Goal: Transaction & Acquisition: Book appointment/travel/reservation

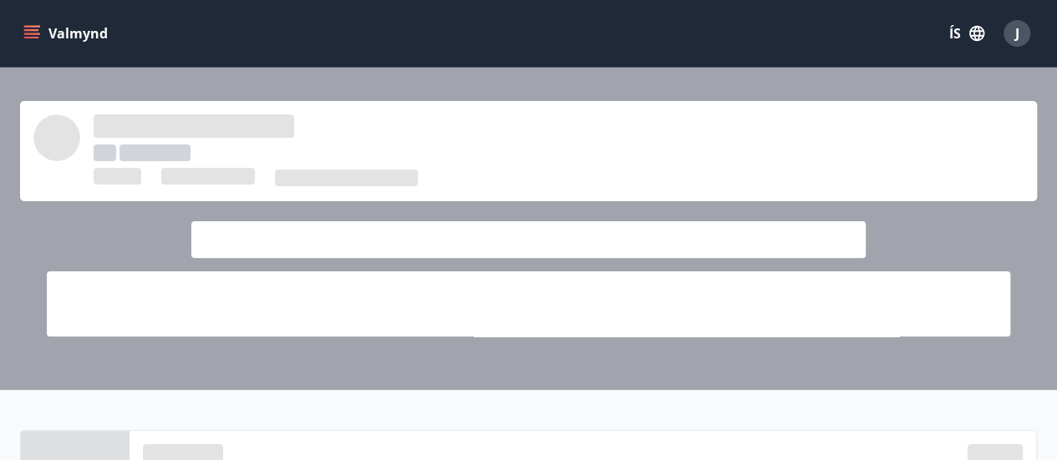
click at [27, 34] on icon "menu" at bounding box center [31, 33] width 17 height 17
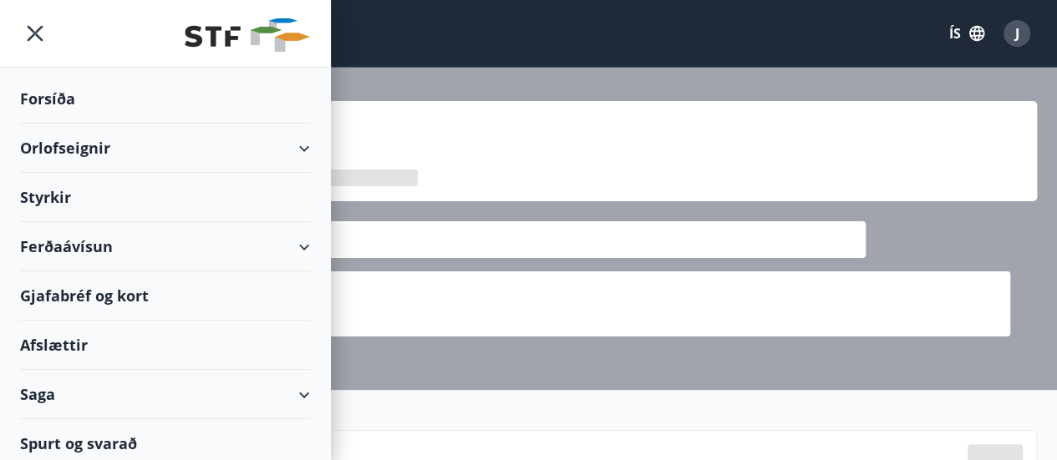
click at [297, 147] on icon at bounding box center [304, 149] width 20 height 20
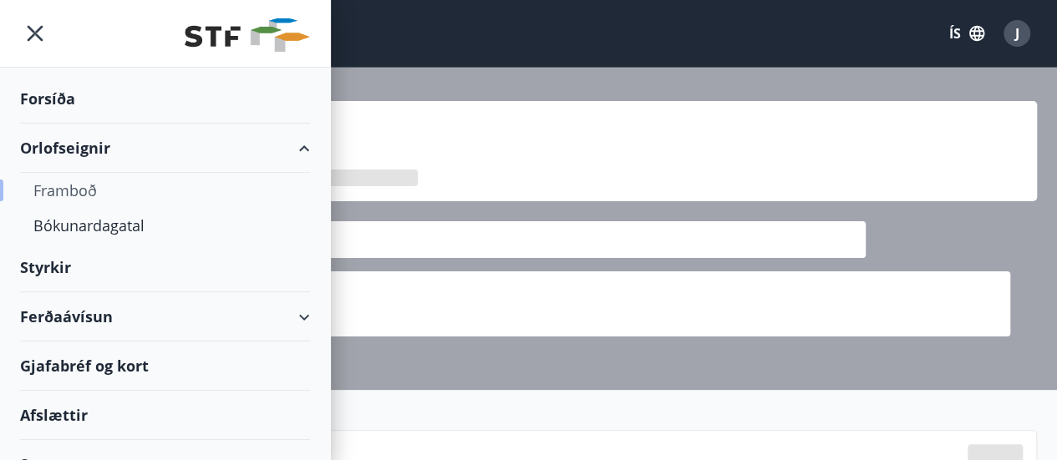
click at [99, 193] on div "Framboð" at bounding box center [164, 190] width 263 height 35
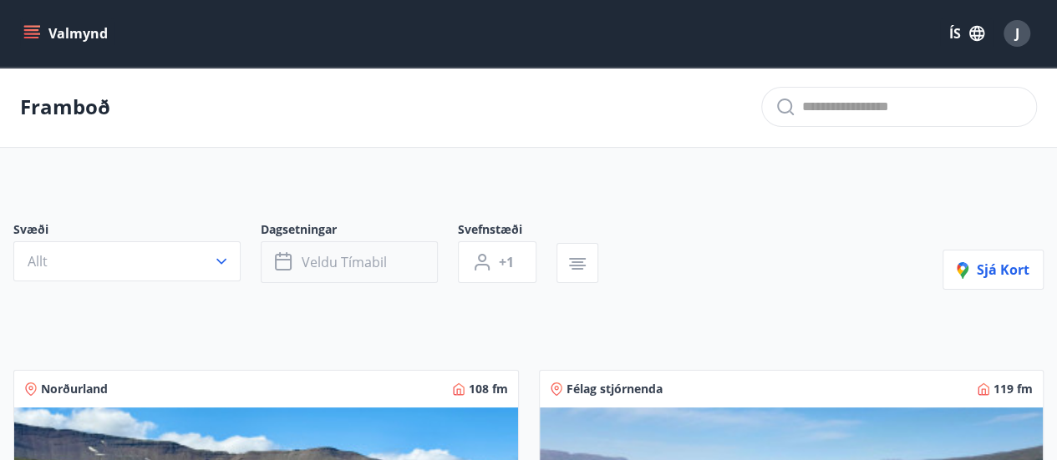
scroll to position [84, 0]
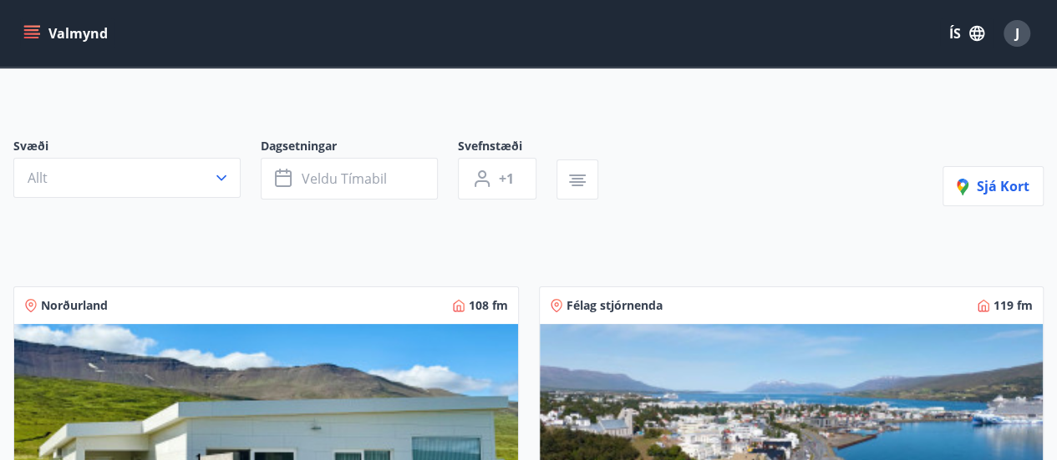
click at [206, 175] on button "Allt" at bounding box center [126, 178] width 227 height 40
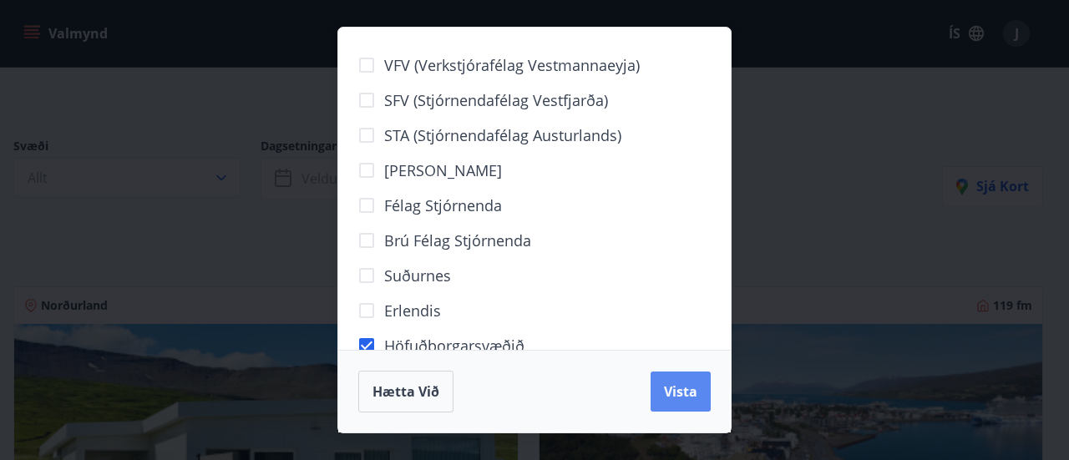
click at [684, 397] on span "Vista" at bounding box center [680, 392] width 33 height 18
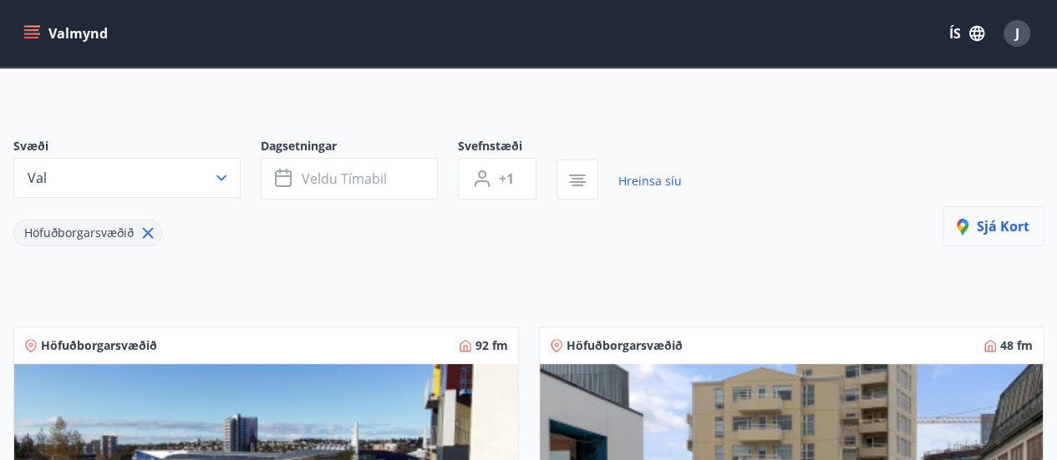
click at [1009, 231] on span "Sjá kort" at bounding box center [993, 226] width 73 height 18
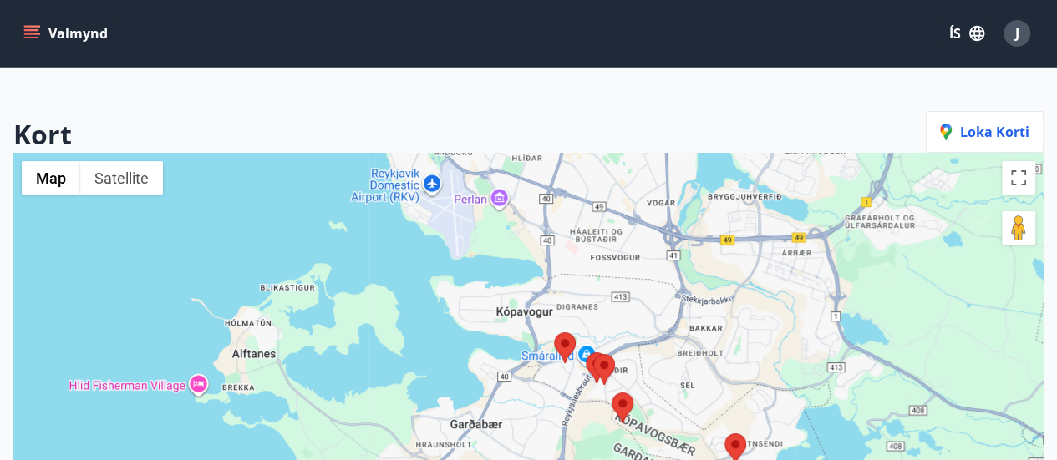
drag, startPoint x: 491, startPoint y: 255, endPoint x: 578, endPoint y: 163, distance: 126.5
click at [582, 167] on div at bounding box center [528, 383] width 1030 height 460
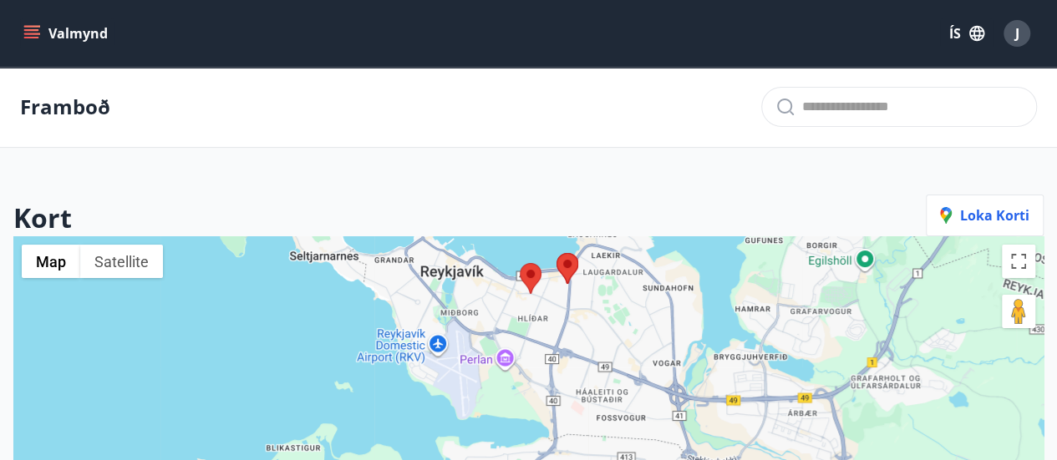
drag, startPoint x: 697, startPoint y: 313, endPoint x: 739, endPoint y: 432, distance: 126.1
click at [739, 434] on div at bounding box center [528, 466] width 1030 height 460
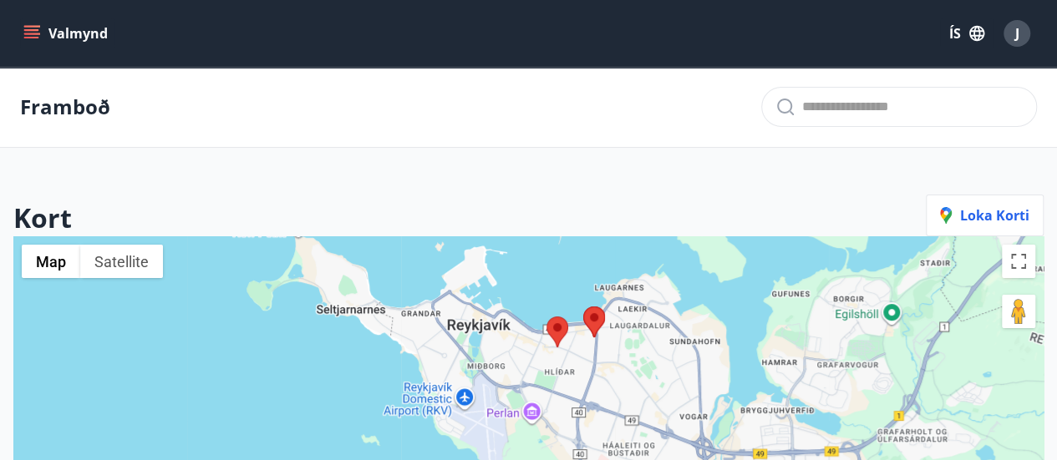
drag, startPoint x: 666, startPoint y: 369, endPoint x: 658, endPoint y: 336, distance: 34.3
click at [658, 336] on div at bounding box center [528, 466] width 1030 height 460
click at [546, 317] on area at bounding box center [546, 317] width 0 height 0
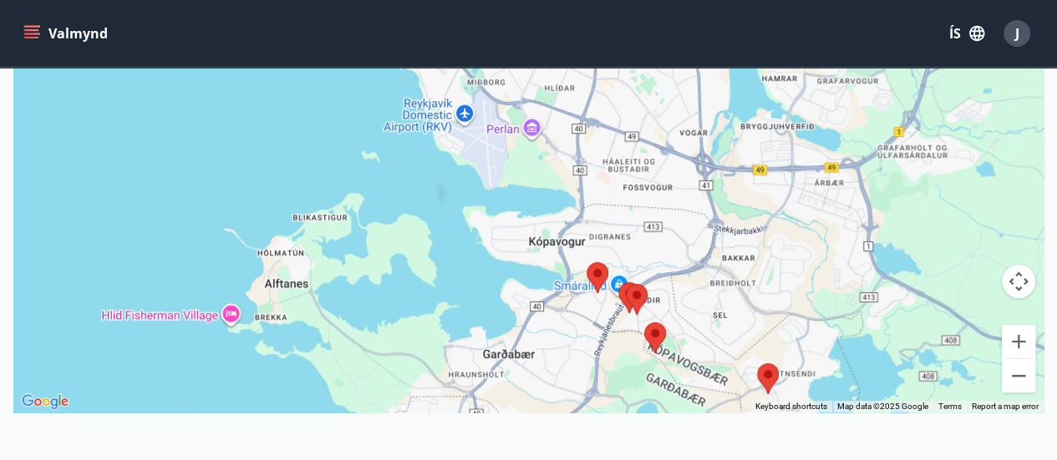
scroll to position [274, 0]
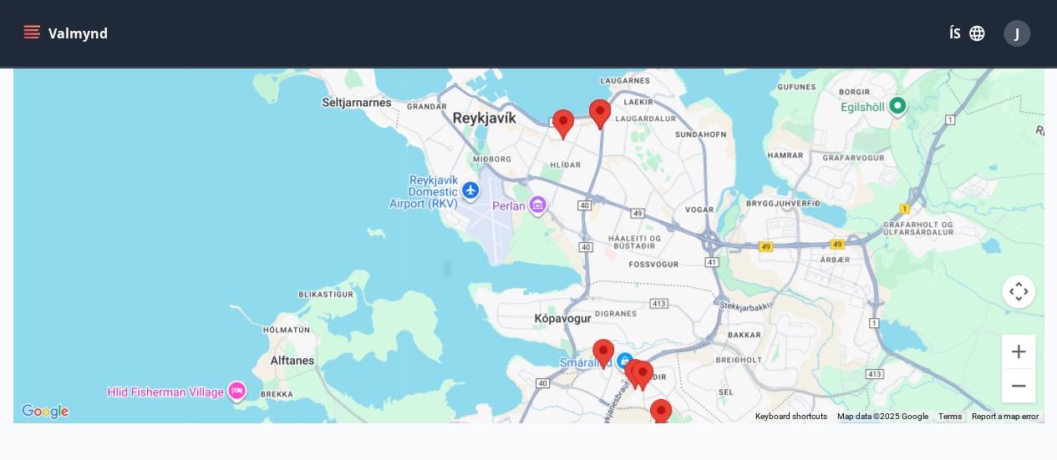
drag, startPoint x: 620, startPoint y: 180, endPoint x: 626, endPoint y: 256, distance: 77.1
click at [626, 256] on div at bounding box center [528, 192] width 1030 height 460
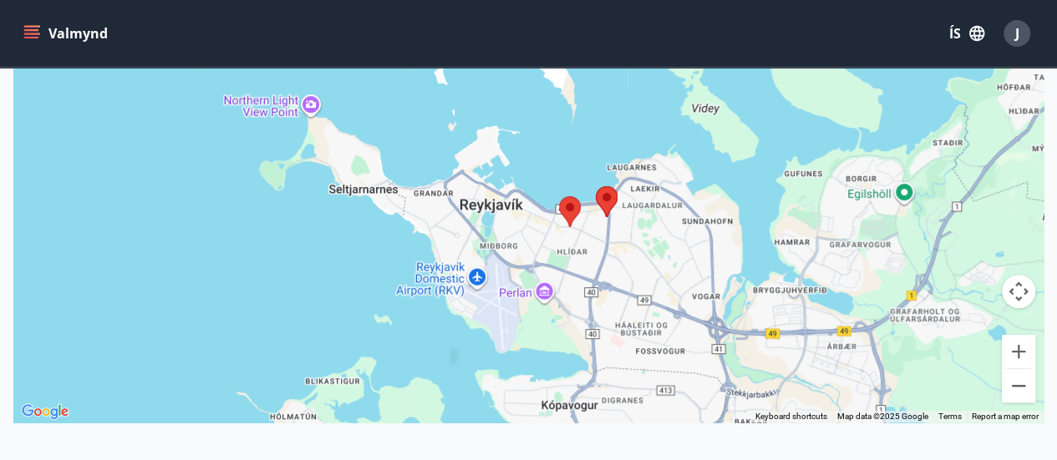
drag, startPoint x: 613, startPoint y: 193, endPoint x: 617, endPoint y: 206, distance: 13.8
click at [617, 206] on img at bounding box center [607, 201] width 22 height 31
click at [596, 186] on area at bounding box center [596, 186] width 0 height 0
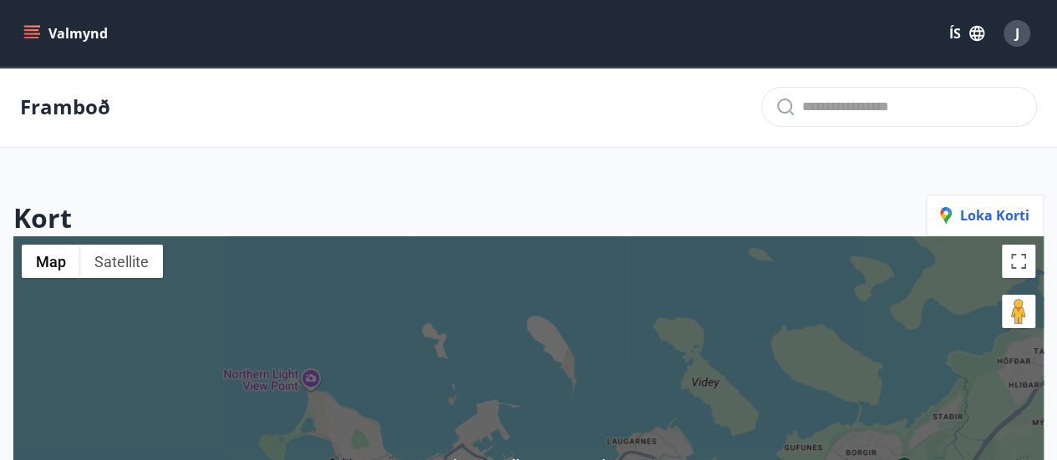
scroll to position [0, 0]
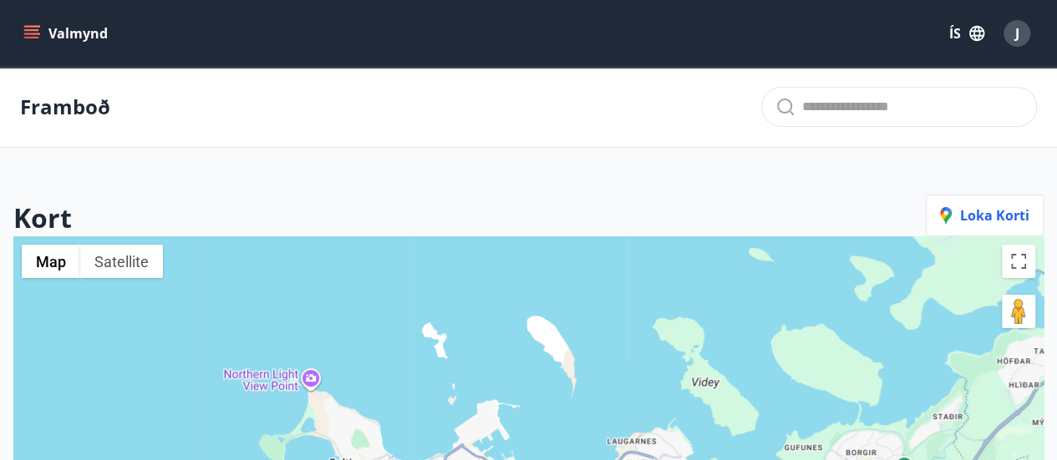
scroll to position [84, 0]
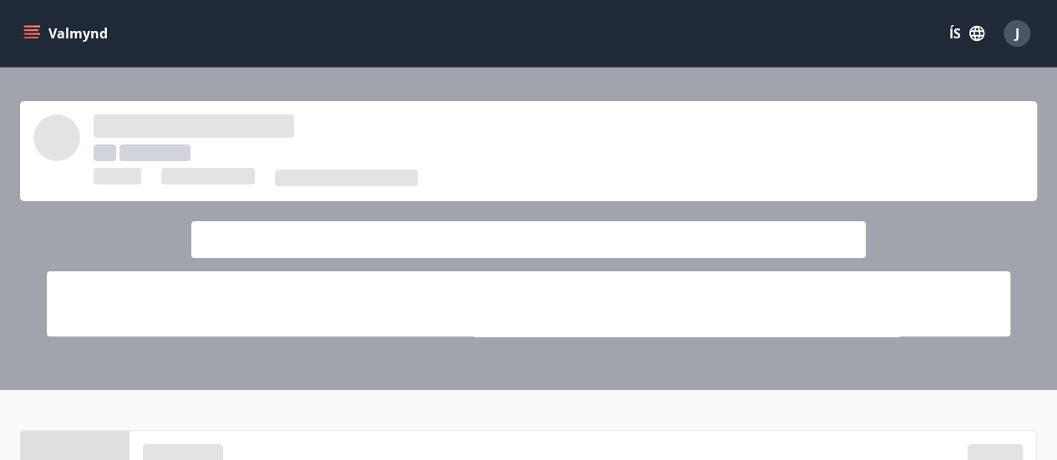
click at [38, 26] on icon "menu" at bounding box center [33, 27] width 18 height 2
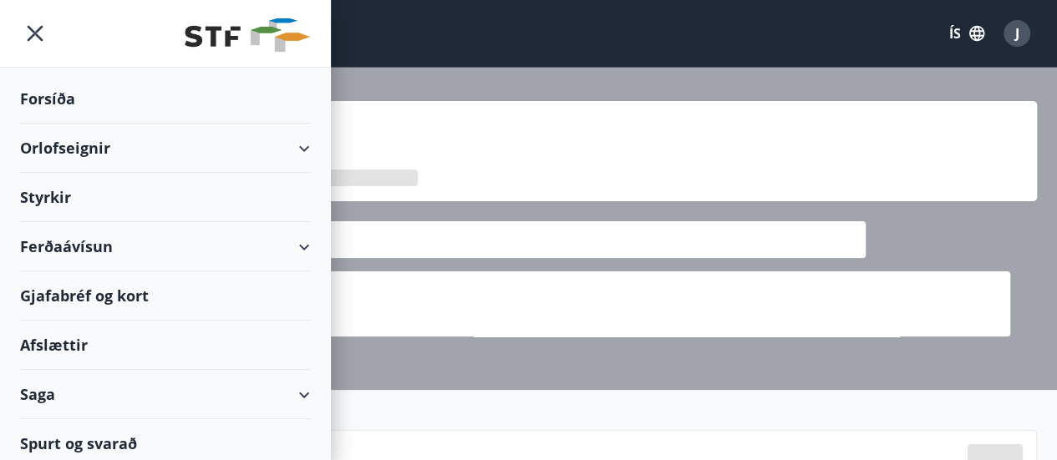
click at [286, 154] on div "Orlofseignir" at bounding box center [165, 148] width 290 height 49
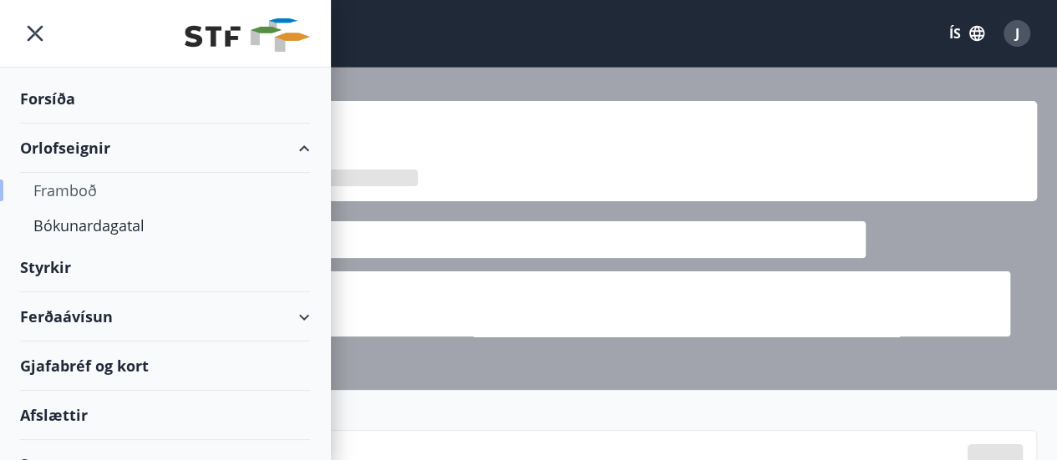
click at [85, 186] on div "Framboð" at bounding box center [164, 190] width 263 height 35
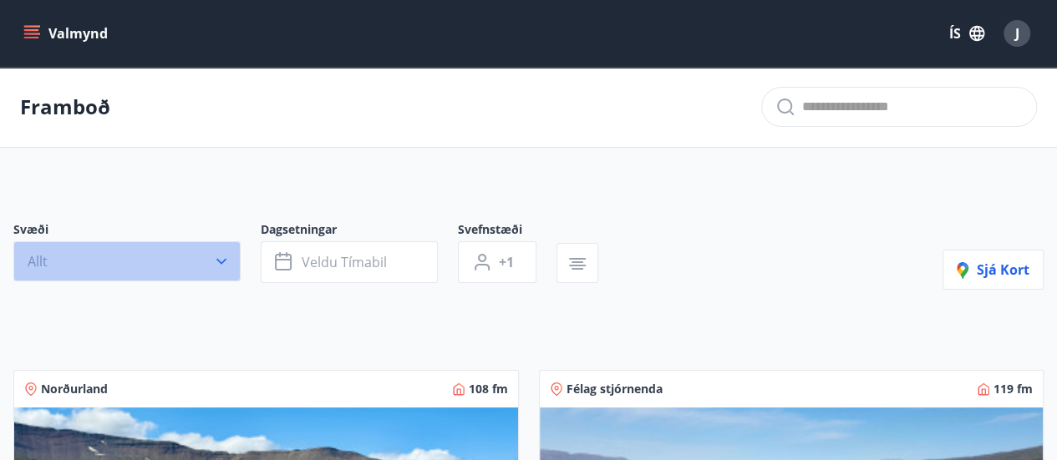
click at [158, 269] on button "Allt" at bounding box center [126, 261] width 227 height 40
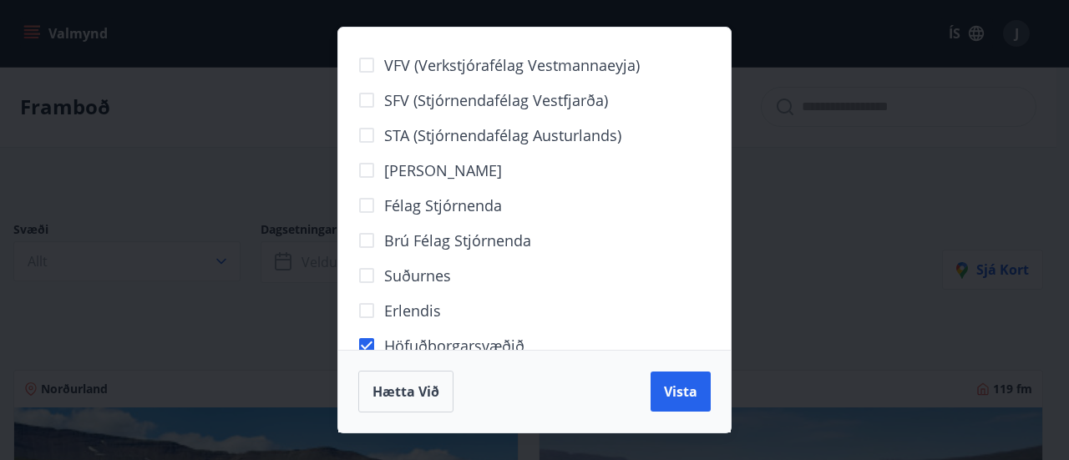
click at [677, 392] on span "Vista" at bounding box center [680, 392] width 33 height 18
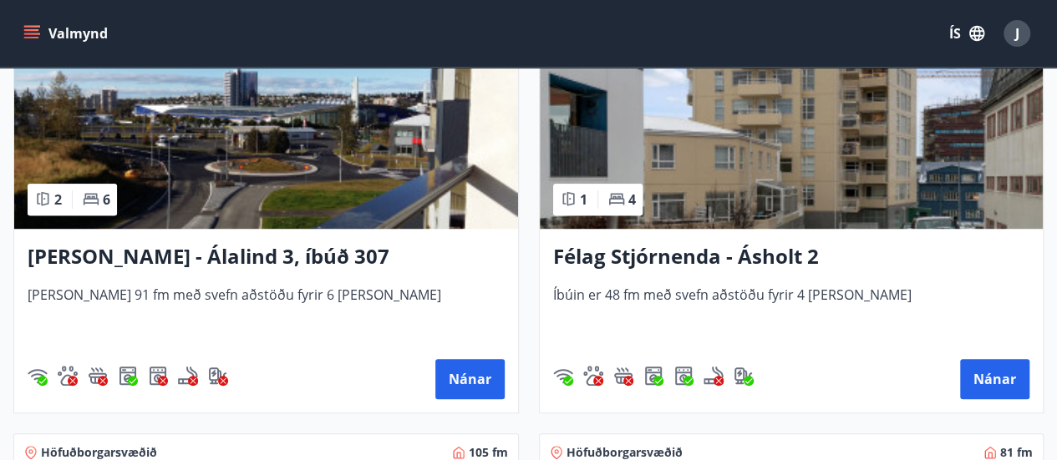
scroll to position [501, 0]
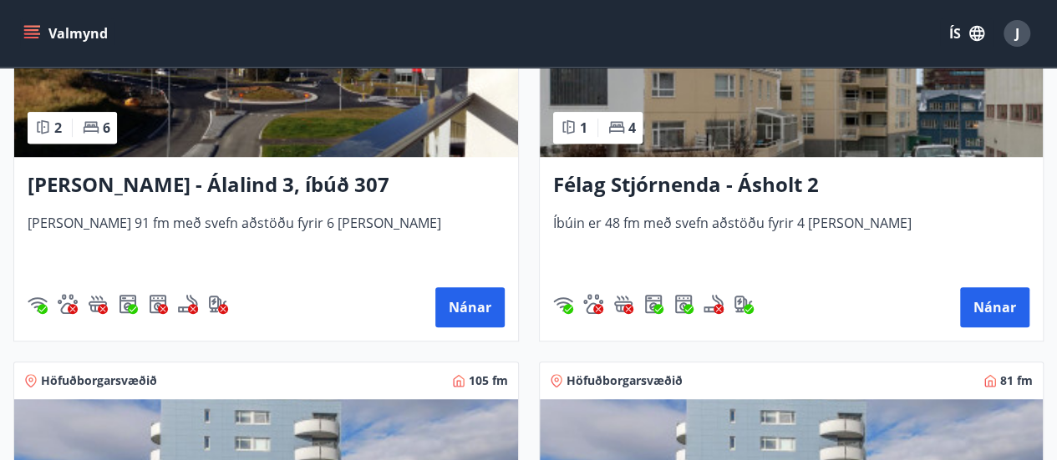
click at [155, 188] on h3 "[PERSON_NAME] - Álalind 3, íbúð 307" at bounding box center [266, 185] width 477 height 30
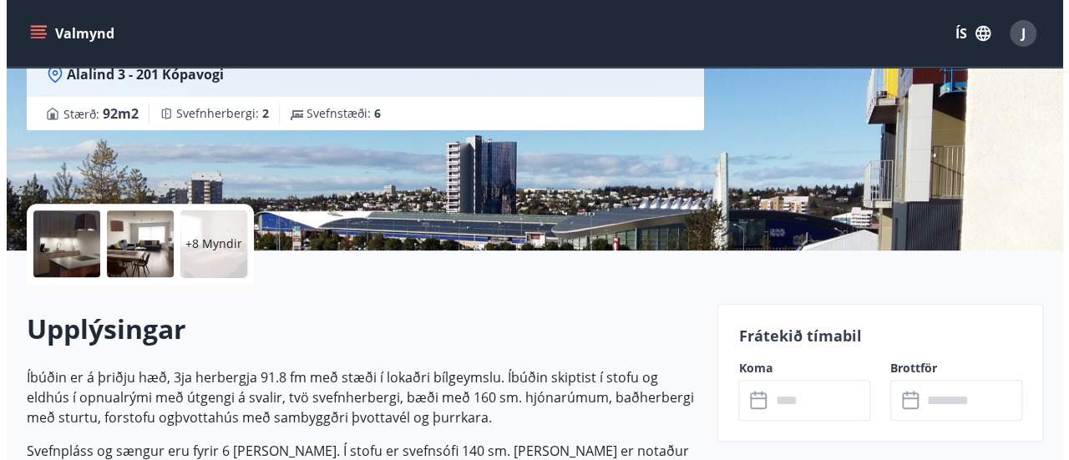
scroll to position [334, 0]
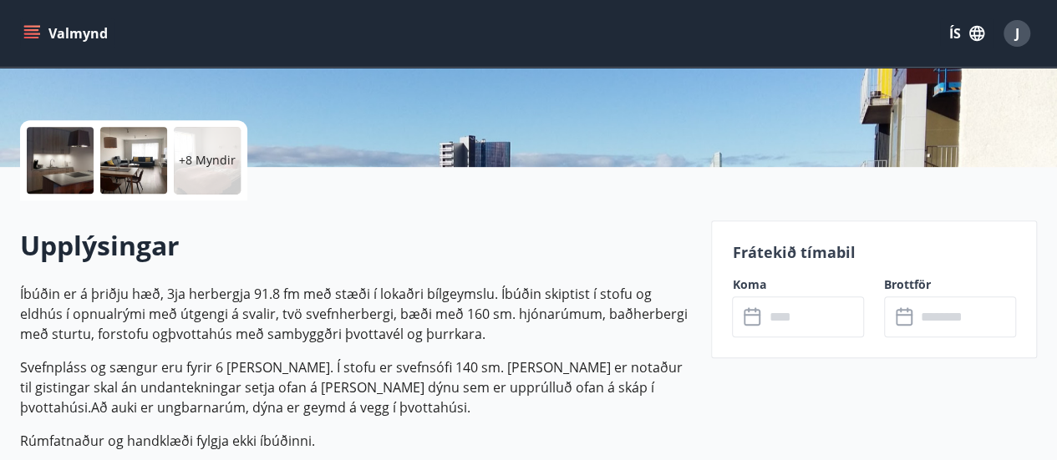
click at [81, 168] on div at bounding box center [60, 160] width 67 height 67
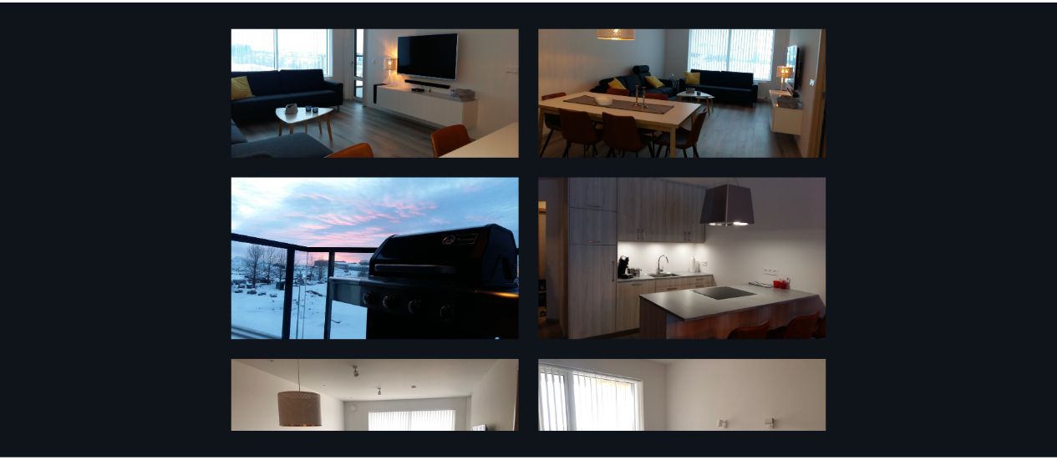
scroll to position [0, 0]
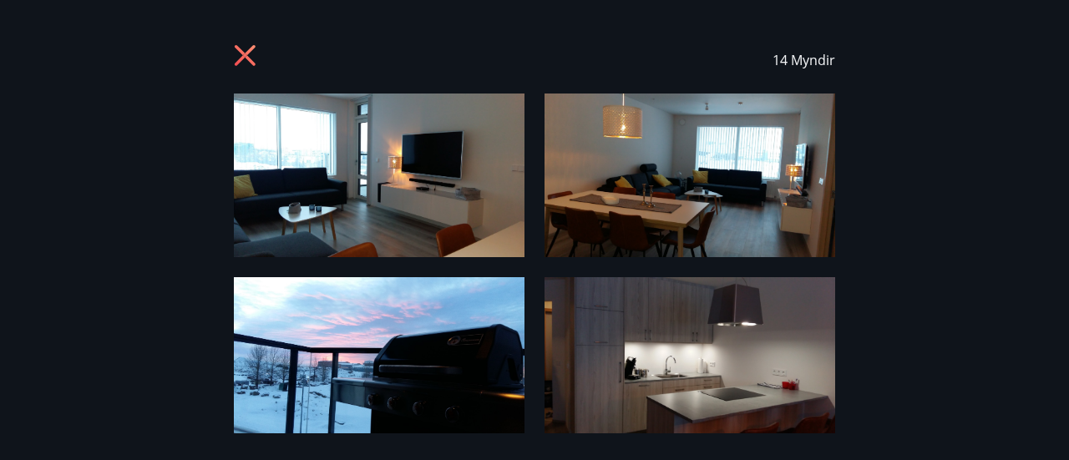
click at [239, 54] on icon at bounding box center [247, 57] width 27 height 27
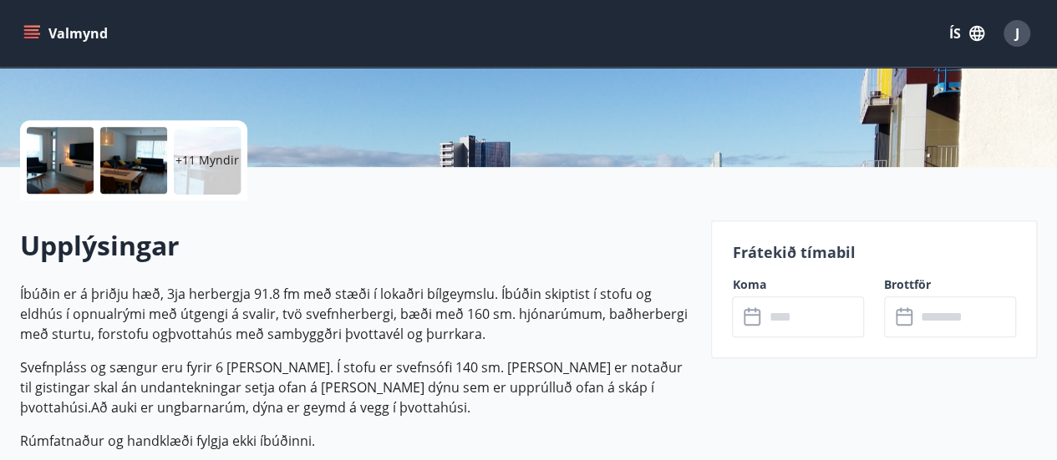
scroll to position [501, 0]
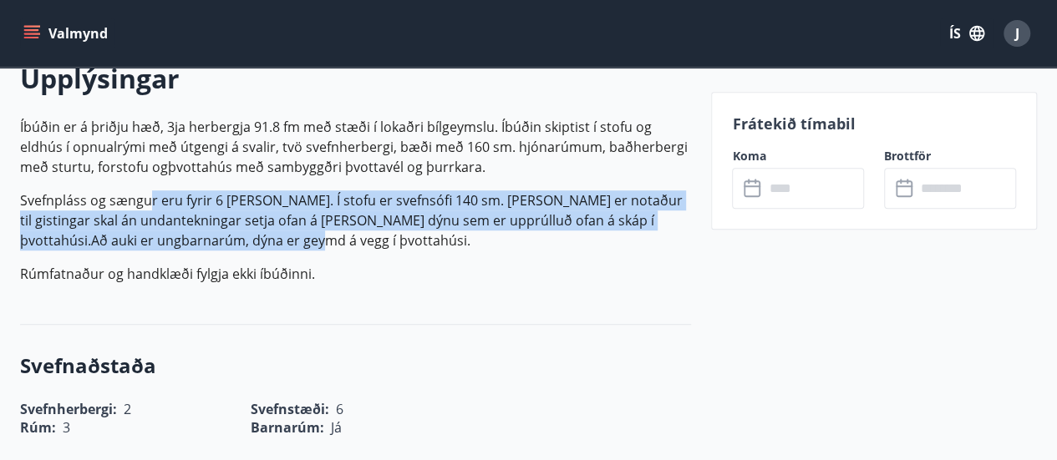
drag, startPoint x: 145, startPoint y: 201, endPoint x: 642, endPoint y: 237, distance: 497.6
click at [642, 237] on p "Svefnpláss og sængur eru fyrir 6 [PERSON_NAME]. Í stofu er svefnsófi 140 sm. [P…" at bounding box center [355, 220] width 671 height 60
click at [638, 236] on p "Svefnpláss og sængur eru fyrir 6 [PERSON_NAME]. Í stofu er svefnsófi 140 sm. [P…" at bounding box center [355, 220] width 671 height 60
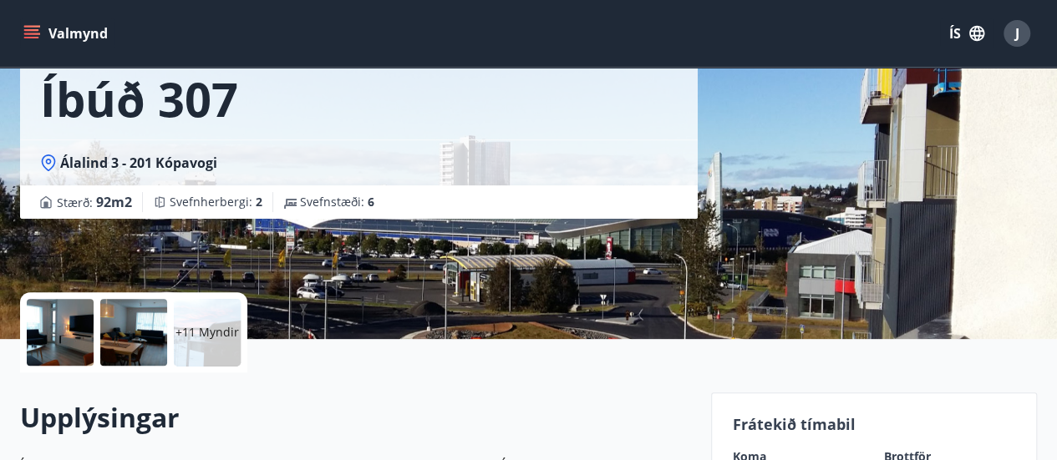
scroll to position [0, 0]
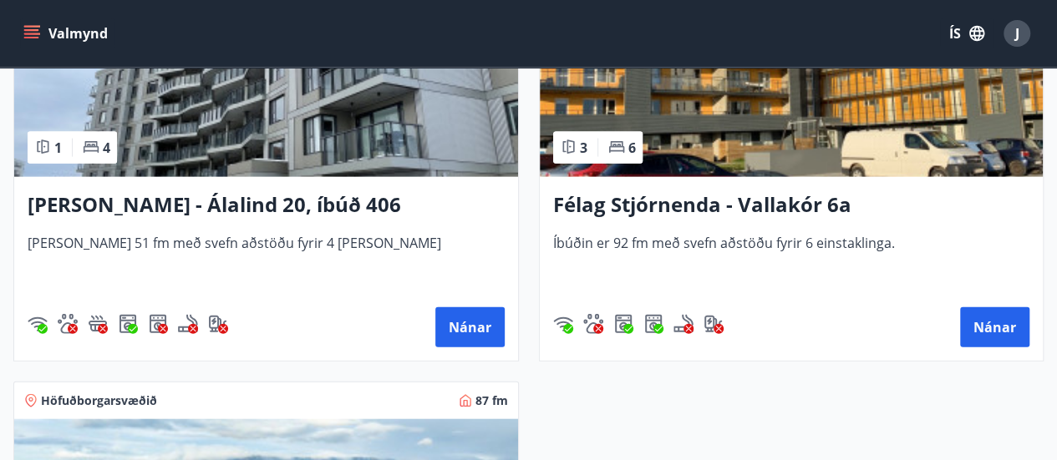
click at [725, 200] on h3 "Félag Stjórnenda - Vallakór 6a" at bounding box center [791, 205] width 477 height 30
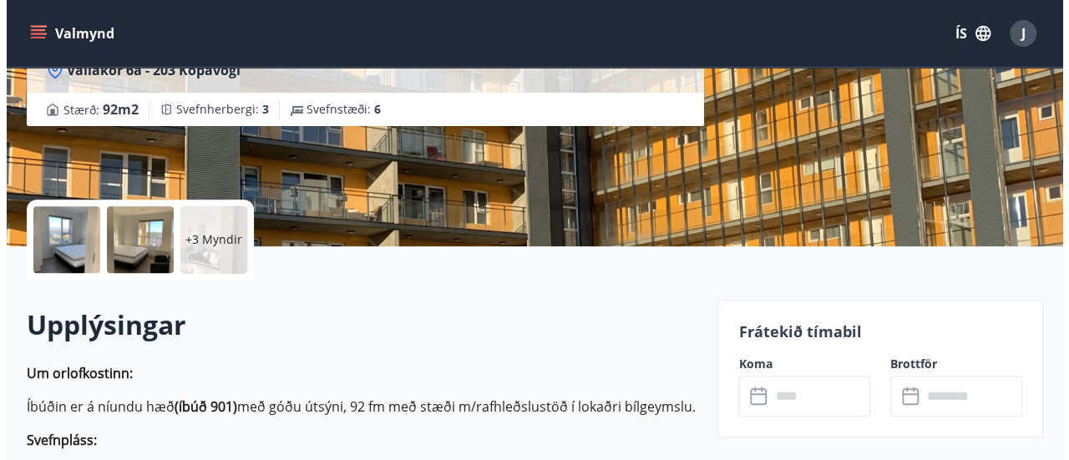
scroll to position [167, 0]
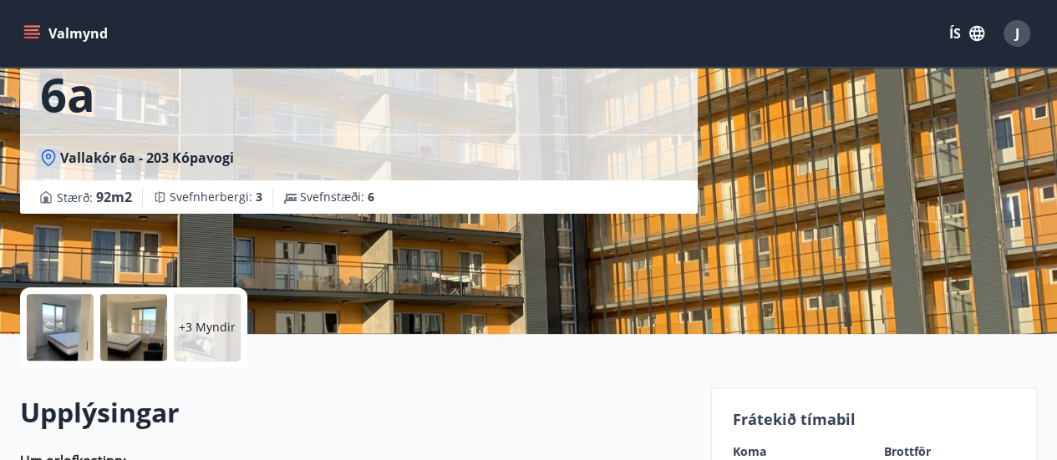
click at [72, 310] on div at bounding box center [60, 327] width 67 height 67
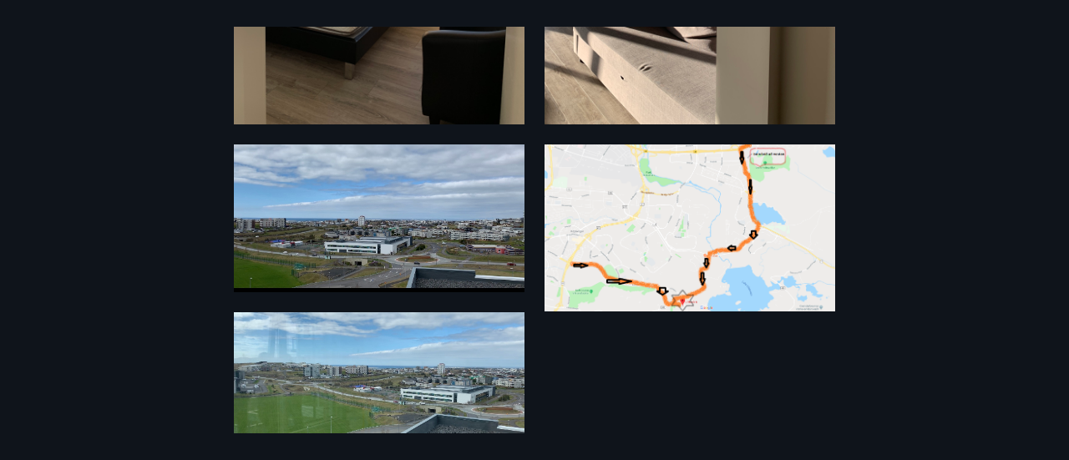
scroll to position [1033, 0]
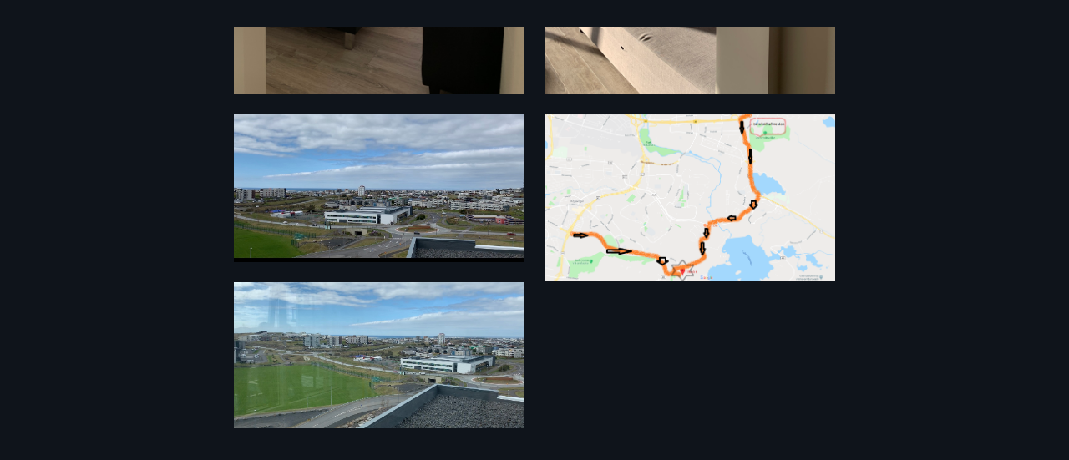
click at [652, 344] on div "9 Myndir" at bounding box center [534, 230] width 1069 height 407
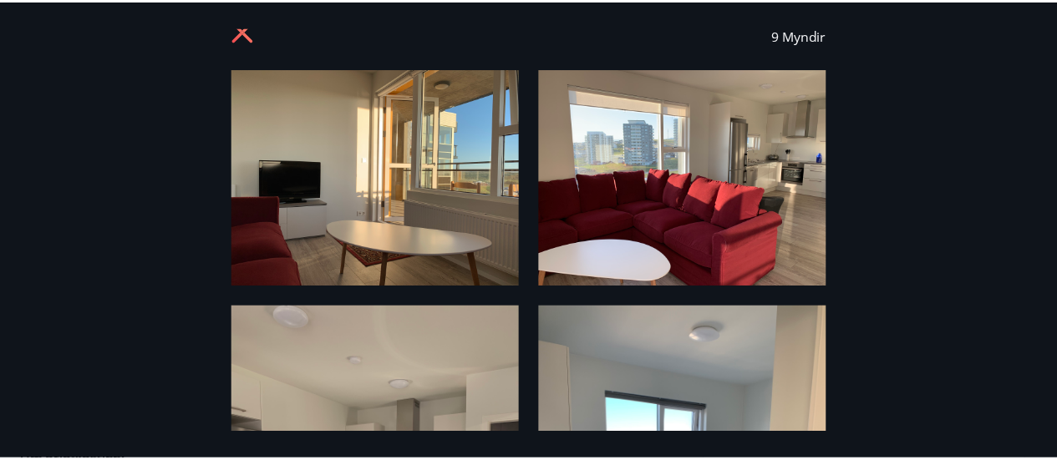
scroll to position [0, 0]
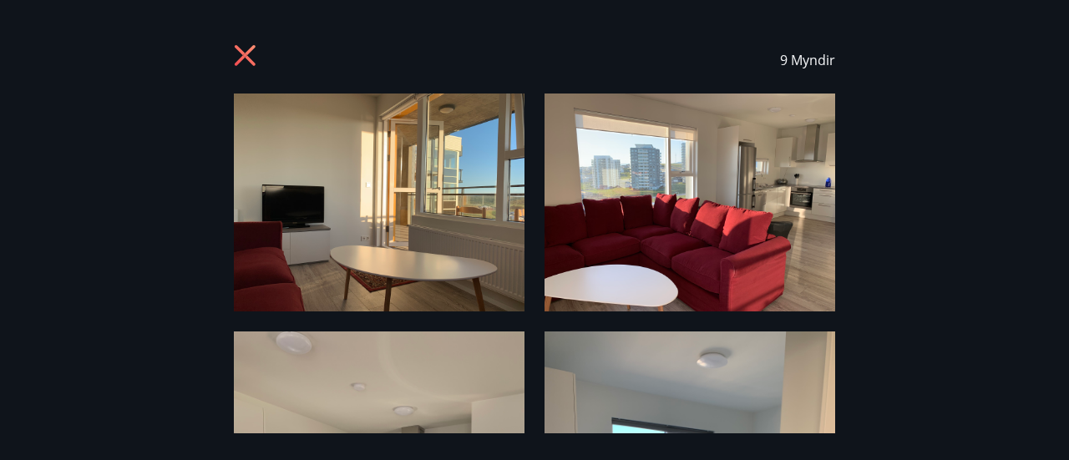
click at [241, 51] on icon at bounding box center [245, 55] width 21 height 21
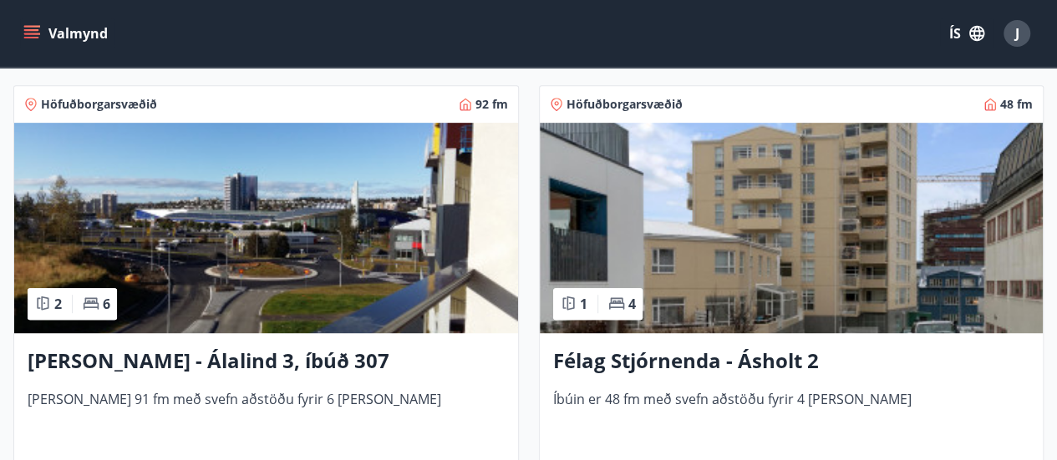
scroll to position [419, 0]
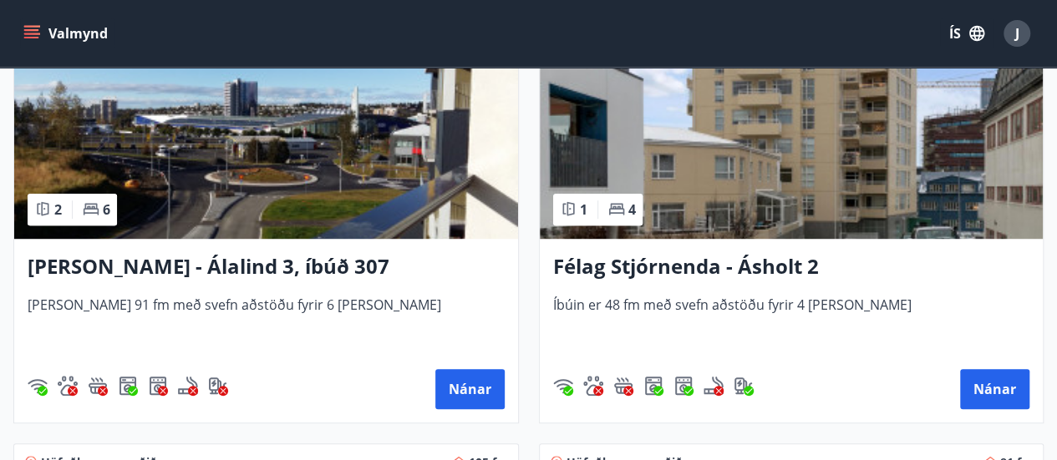
click at [708, 271] on h3 "Félag Stjórnenda - Ásholt 2" at bounding box center [791, 267] width 477 height 30
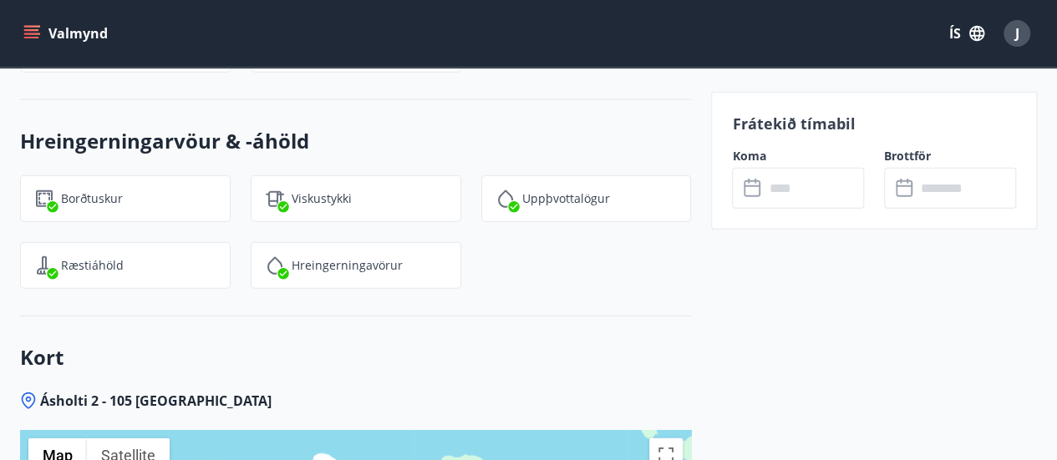
scroll to position [2423, 0]
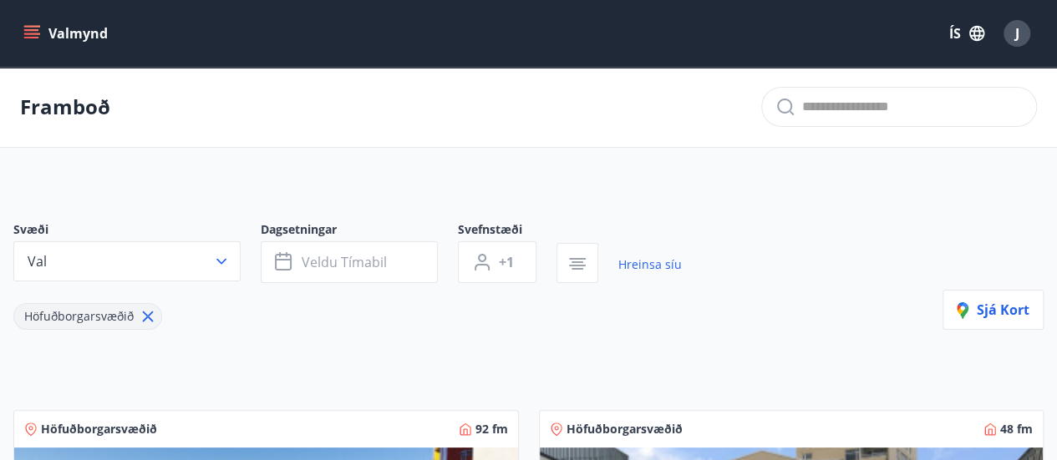
click at [38, 26] on icon "menu" at bounding box center [33, 27] width 18 height 2
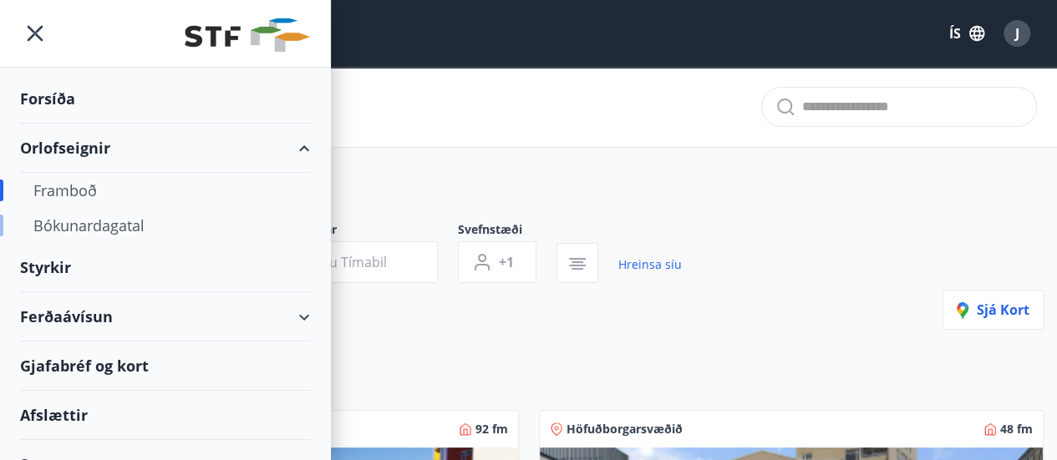
click at [120, 234] on div "Bókunardagatal" at bounding box center [164, 225] width 263 height 35
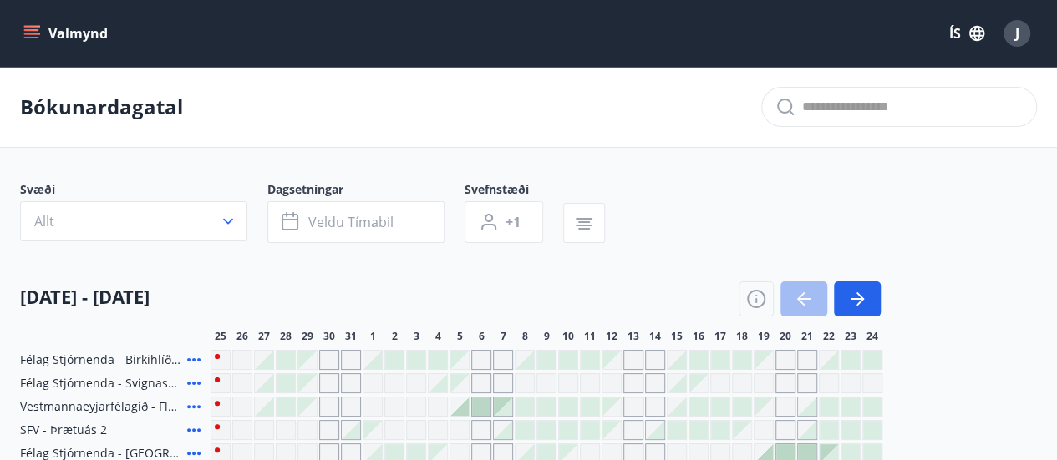
click at [230, 215] on icon "button" at bounding box center [228, 221] width 17 height 17
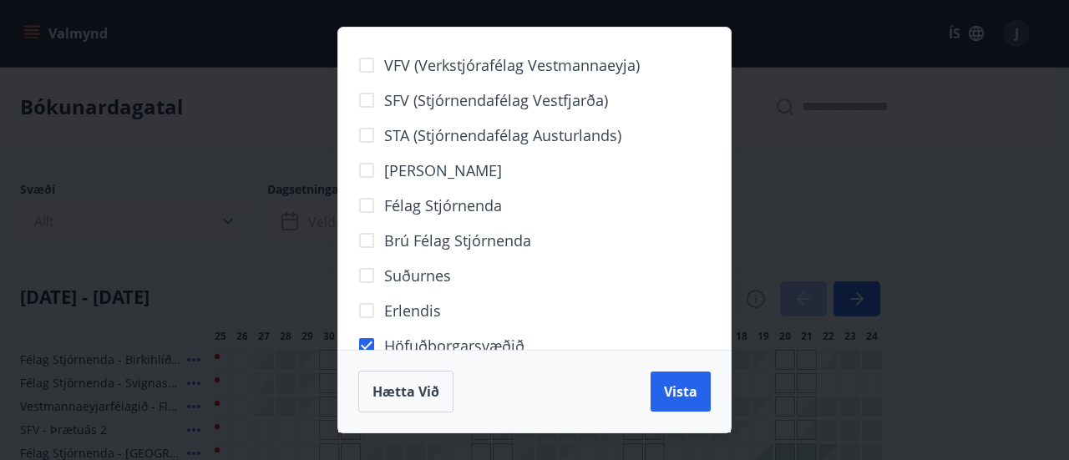
click at [682, 402] on button "Vista" at bounding box center [681, 392] width 60 height 40
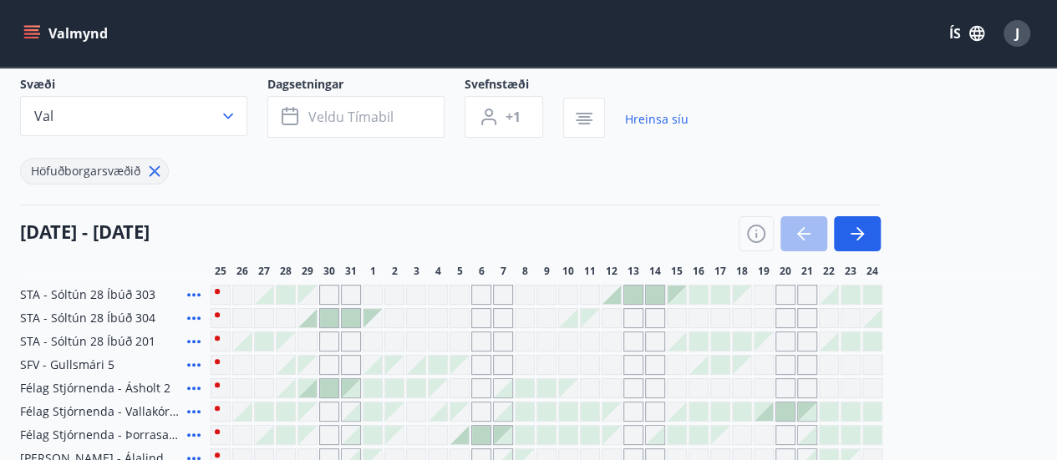
scroll to position [167, 0]
